Goal: Task Accomplishment & Management: Complete application form

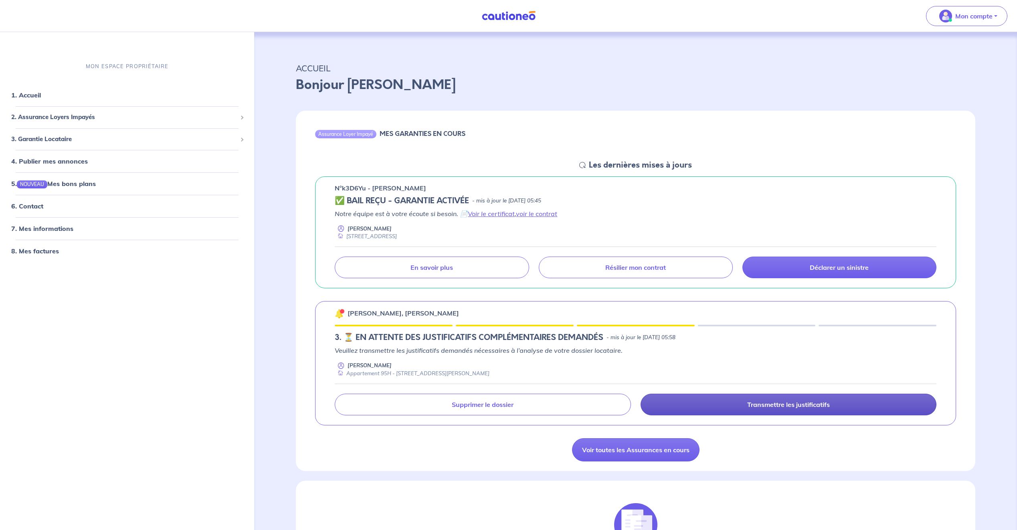
click at [784, 401] on p "Transmettre les justificatifs" at bounding box center [788, 405] width 83 height 8
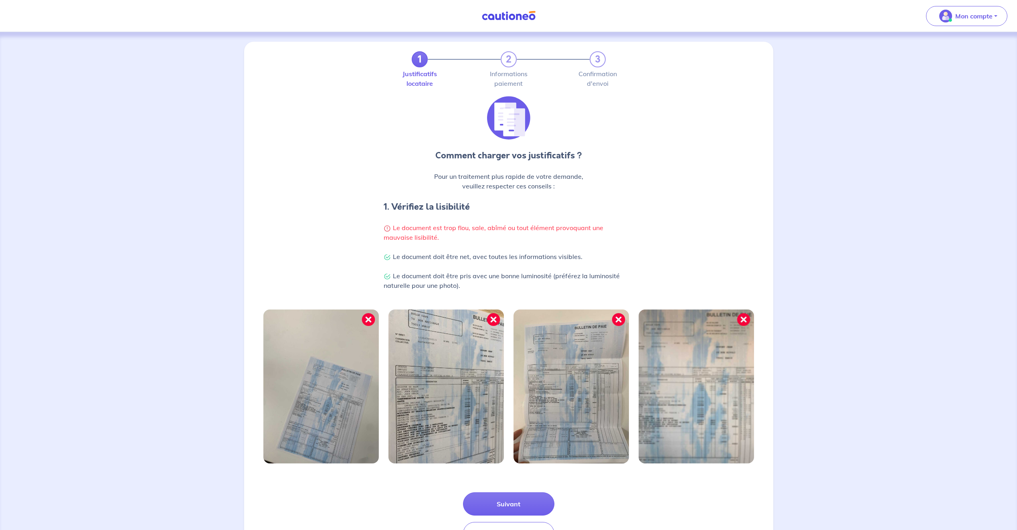
drag, startPoint x: 510, startPoint y: 510, endPoint x: 506, endPoint y: 507, distance: 5.6
click at [510, 510] on button "Suivant" at bounding box center [508, 503] width 91 height 23
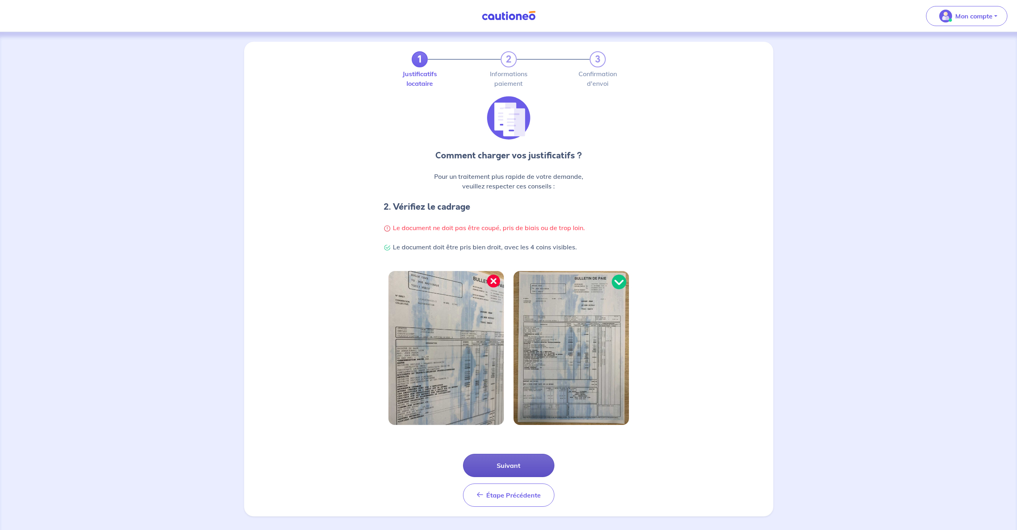
click at [512, 469] on button "Suivant" at bounding box center [508, 465] width 91 height 23
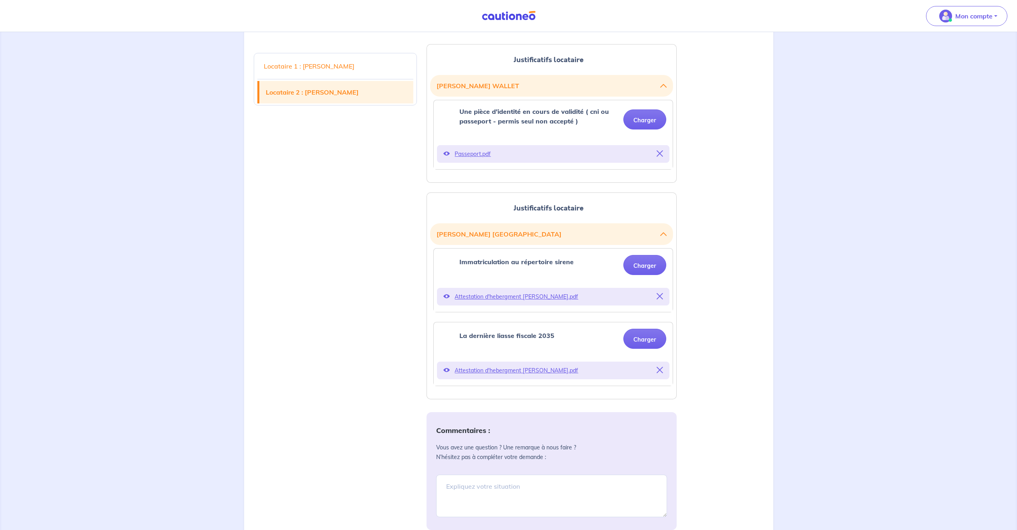
scroll to position [241, 0]
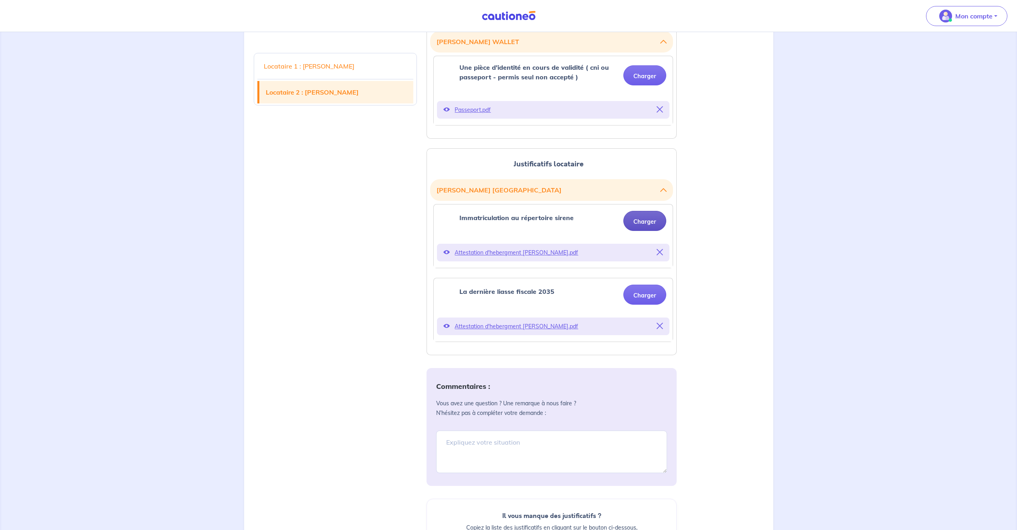
click at [653, 222] on button "Charger" at bounding box center [645, 221] width 43 height 20
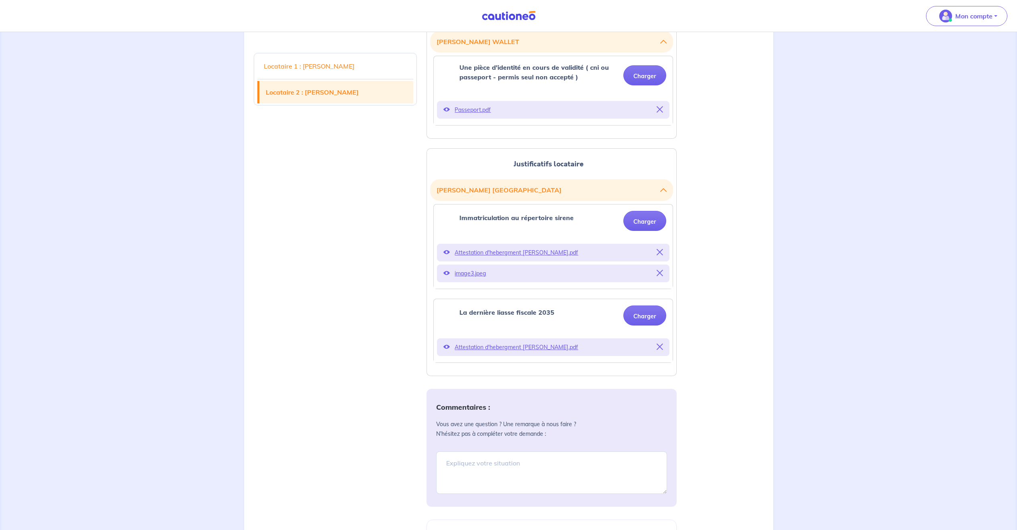
click at [660, 249] on icon at bounding box center [660, 252] width 6 height 6
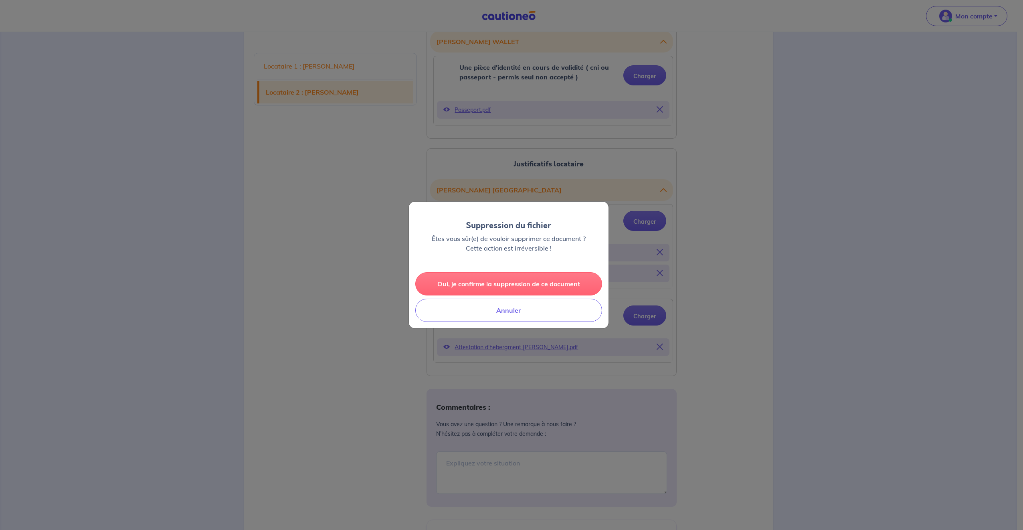
click at [561, 282] on button "Oui, je confirme la suppression de ce document" at bounding box center [508, 283] width 187 height 23
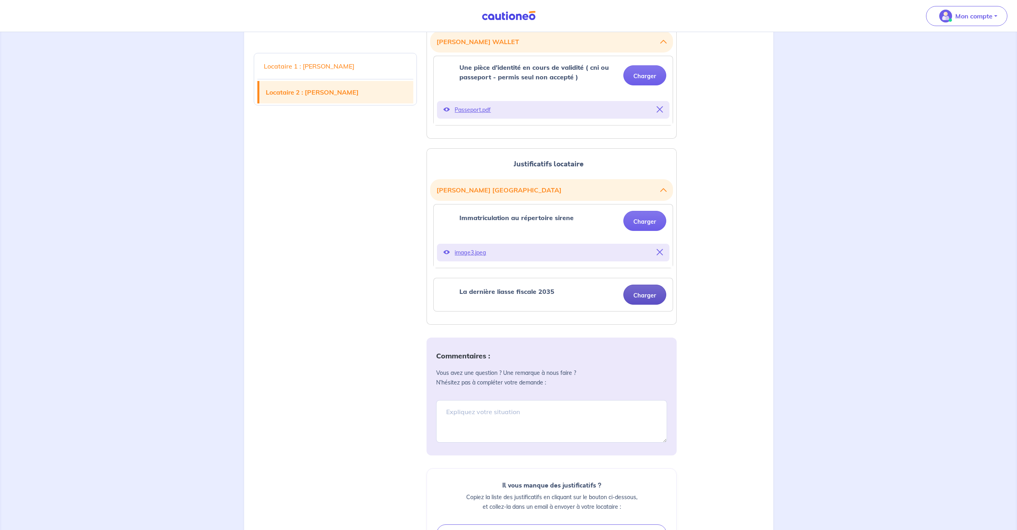
click at [654, 296] on button "Charger" at bounding box center [645, 295] width 43 height 20
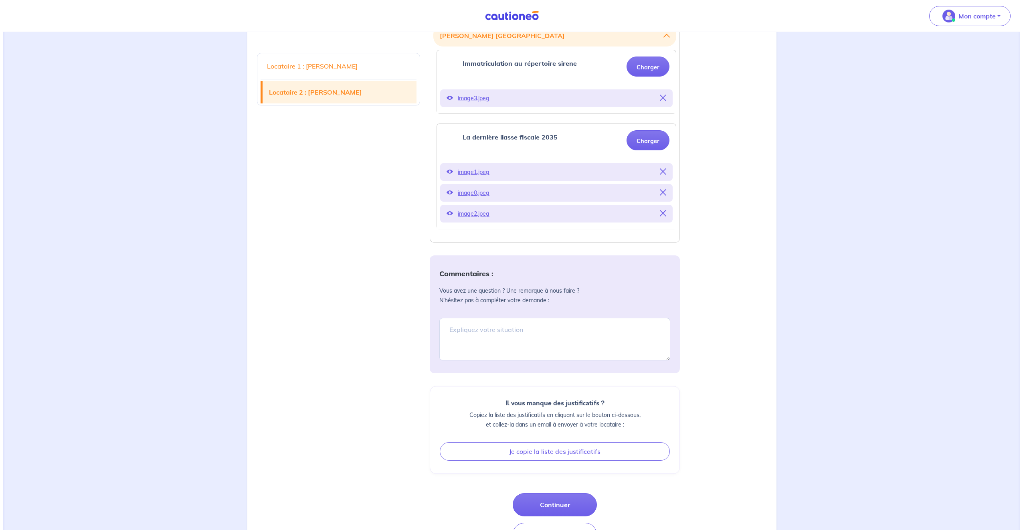
scroll to position [401, 0]
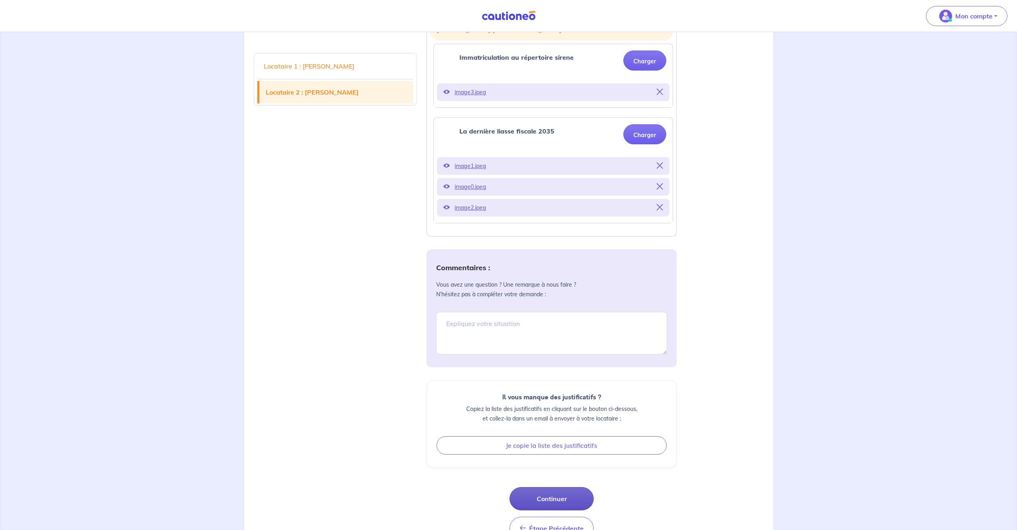
click at [575, 496] on button "Continuer" at bounding box center [552, 498] width 84 height 23
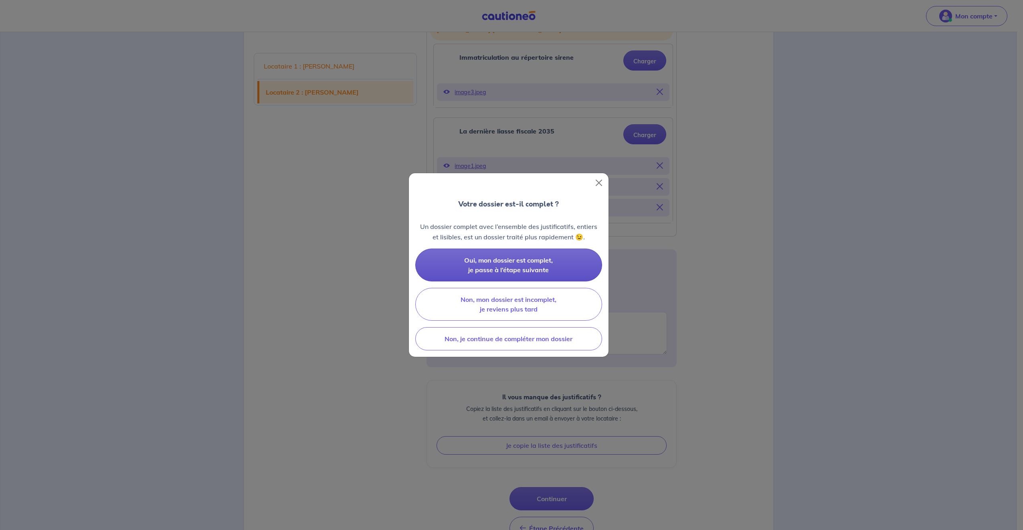
click at [550, 263] on span "Oui, mon dossier est complet, je passe à l’étape suivante" at bounding box center [508, 265] width 89 height 18
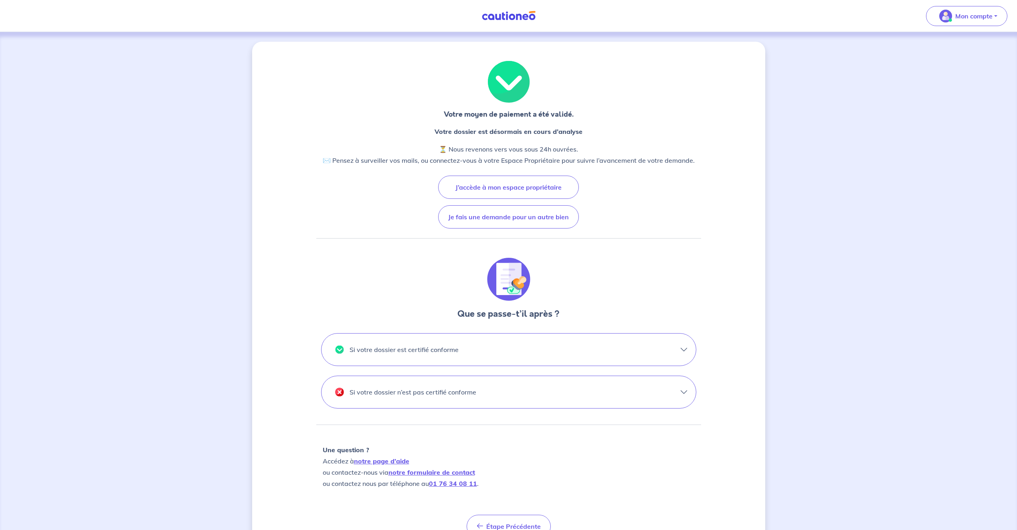
click at [627, 353] on button "Si votre dossier est certifié conforme" at bounding box center [509, 350] width 375 height 32
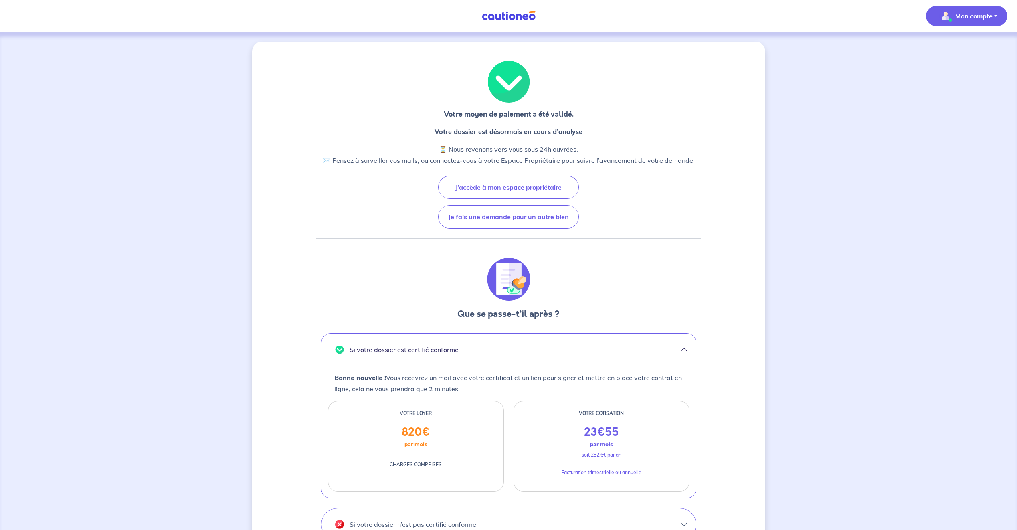
click at [973, 22] on span "Mon compte" at bounding box center [964, 16] width 57 height 13
click at [955, 47] on link "Mes informations" at bounding box center [959, 49] width 65 height 13
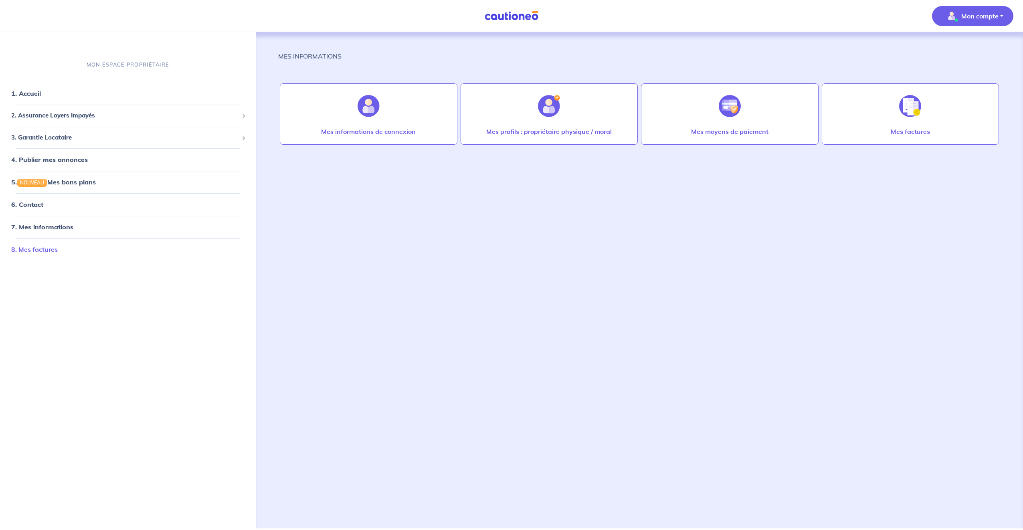
click at [39, 253] on link "8. Mes factures" at bounding box center [34, 250] width 47 height 8
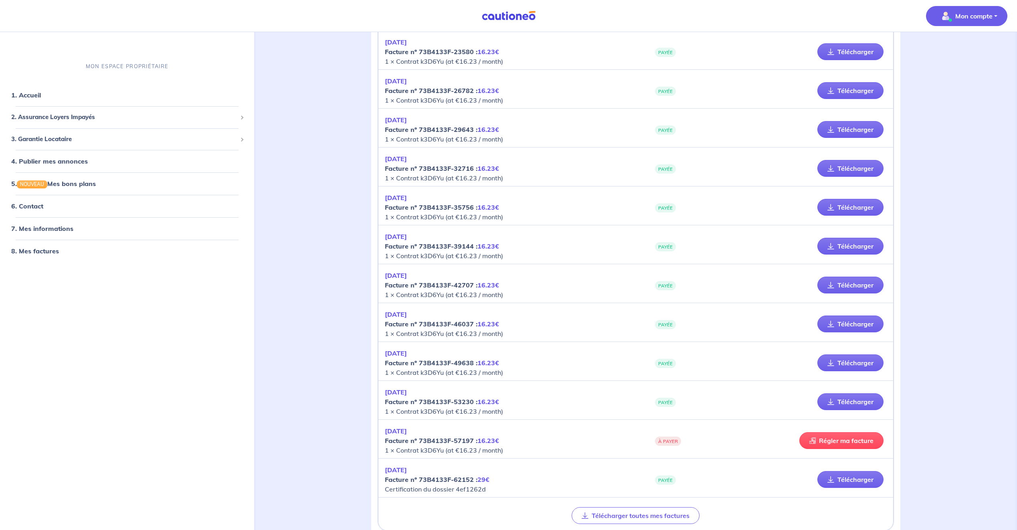
scroll to position [281, 0]
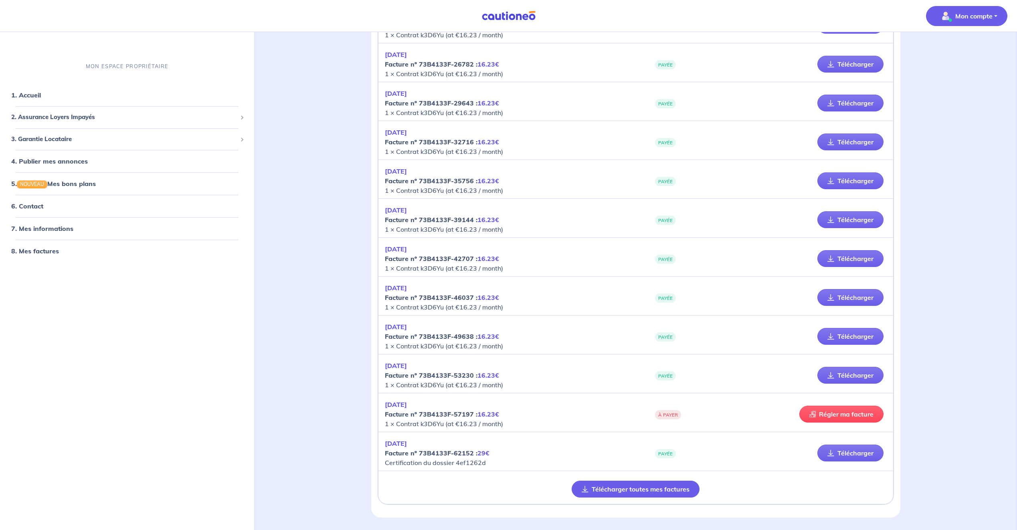
click at [643, 490] on button "Télécharger toutes mes factures" at bounding box center [636, 489] width 128 height 17
